Goal: Book appointment/travel/reservation

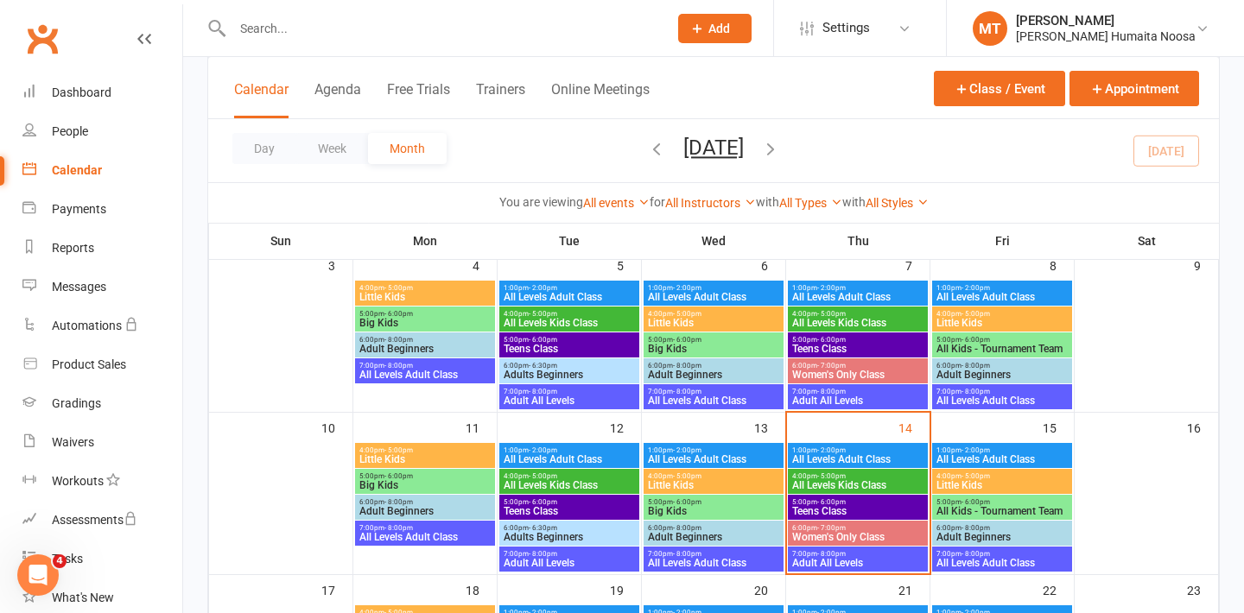
click at [835, 540] on span "Women's Only Class" at bounding box center [857, 537] width 133 height 10
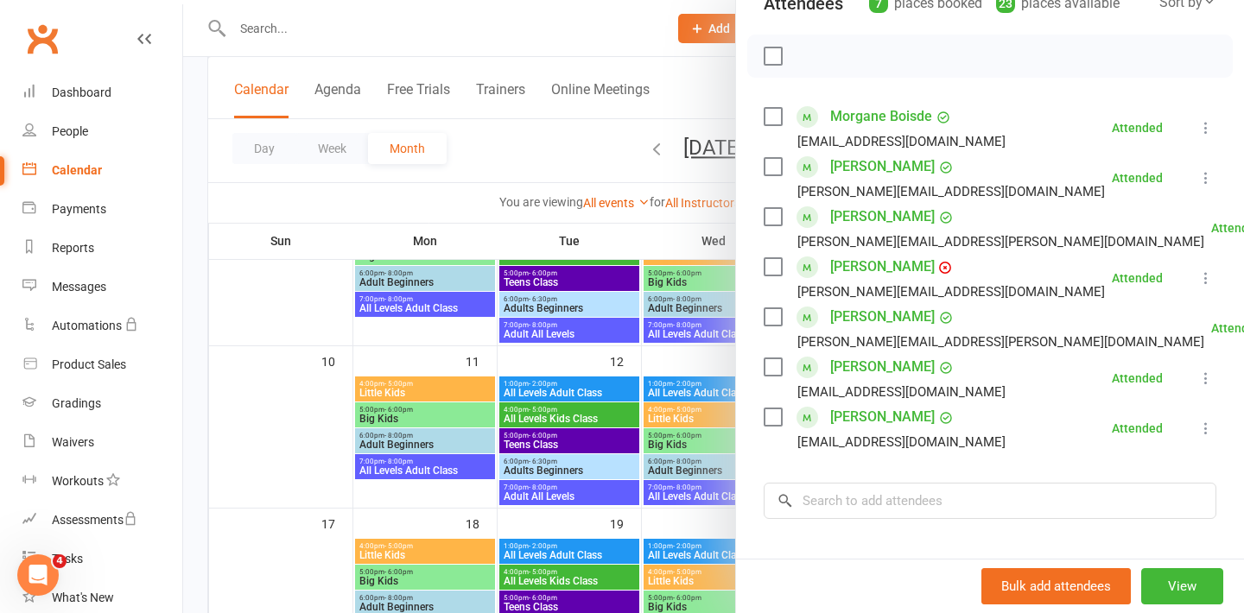
scroll to position [306, 0]
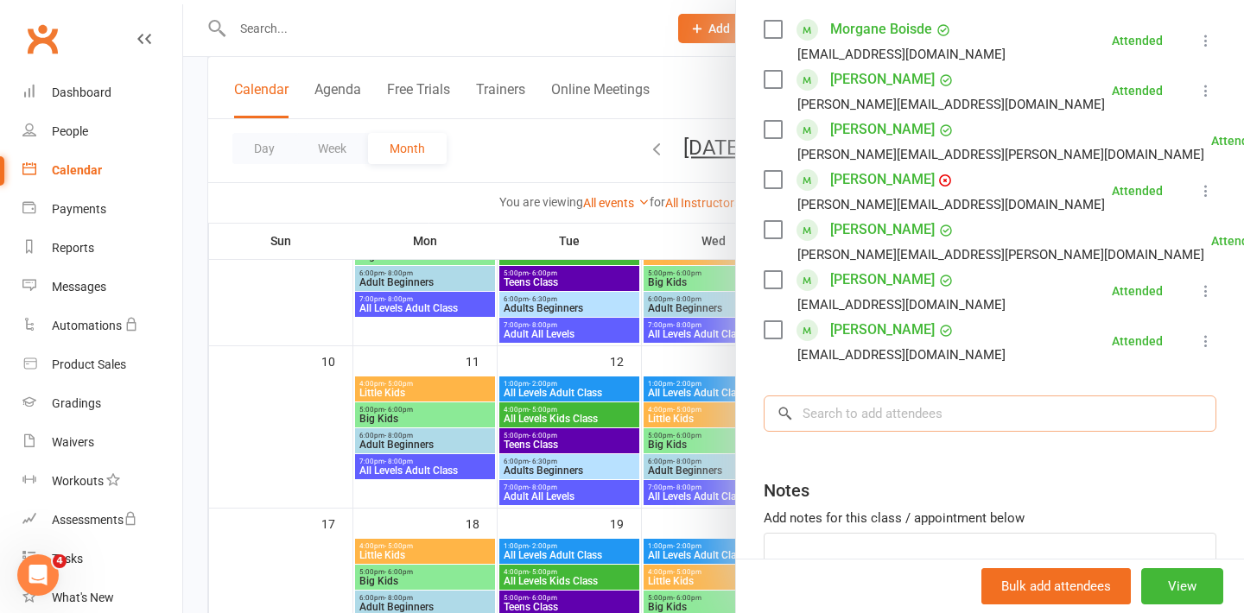
click at [837, 406] on input "search" at bounding box center [990, 414] width 453 height 36
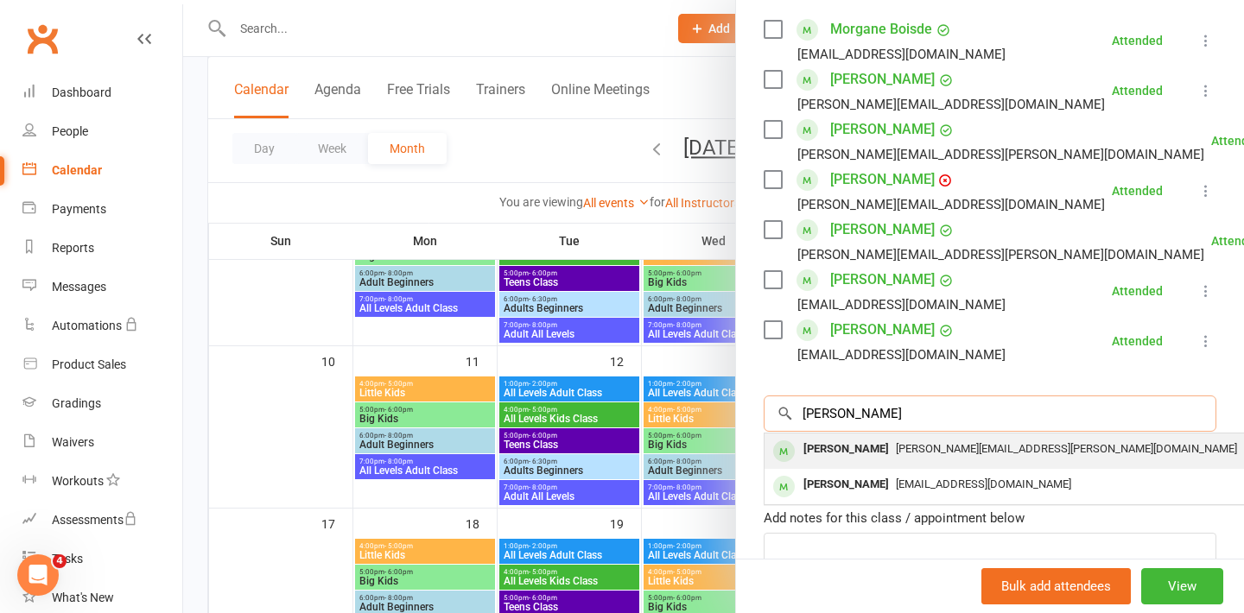
type input "[PERSON_NAME]"
click at [845, 453] on div "[PERSON_NAME]" at bounding box center [845, 449] width 99 height 25
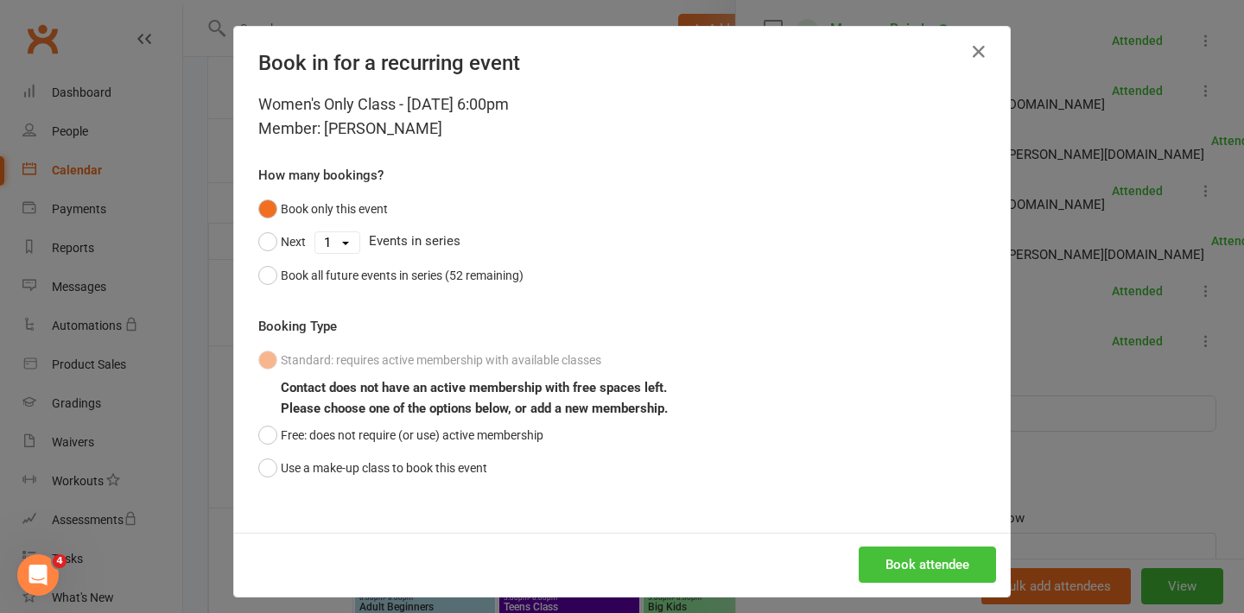
click at [898, 553] on button "Book attendee" at bounding box center [927, 565] width 137 height 36
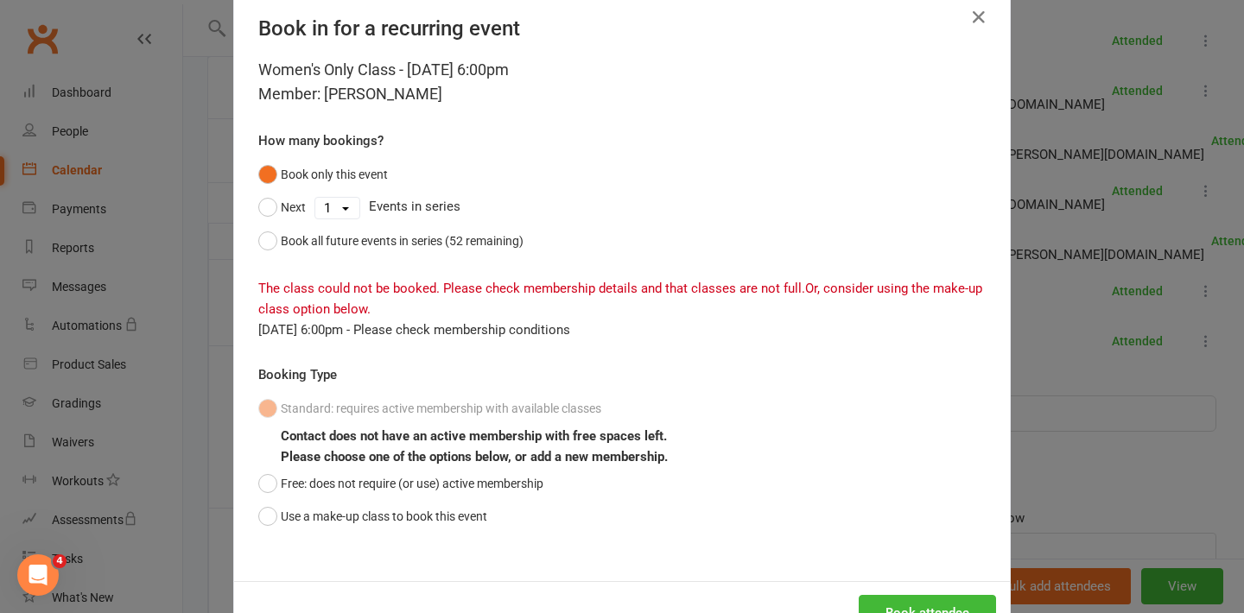
scroll to position [48, 0]
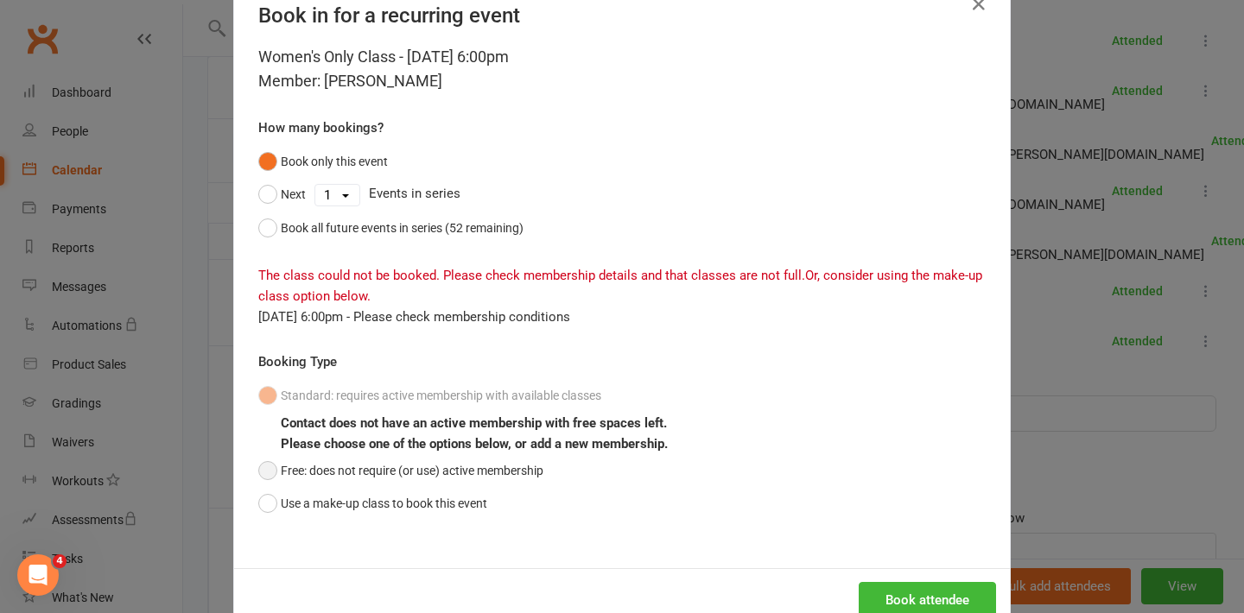
click at [269, 466] on button "Free: does not require (or use) active membership" at bounding box center [400, 470] width 285 height 33
click at [940, 607] on button "Book attendee" at bounding box center [927, 600] width 137 height 36
